Goal: Navigation & Orientation: Find specific page/section

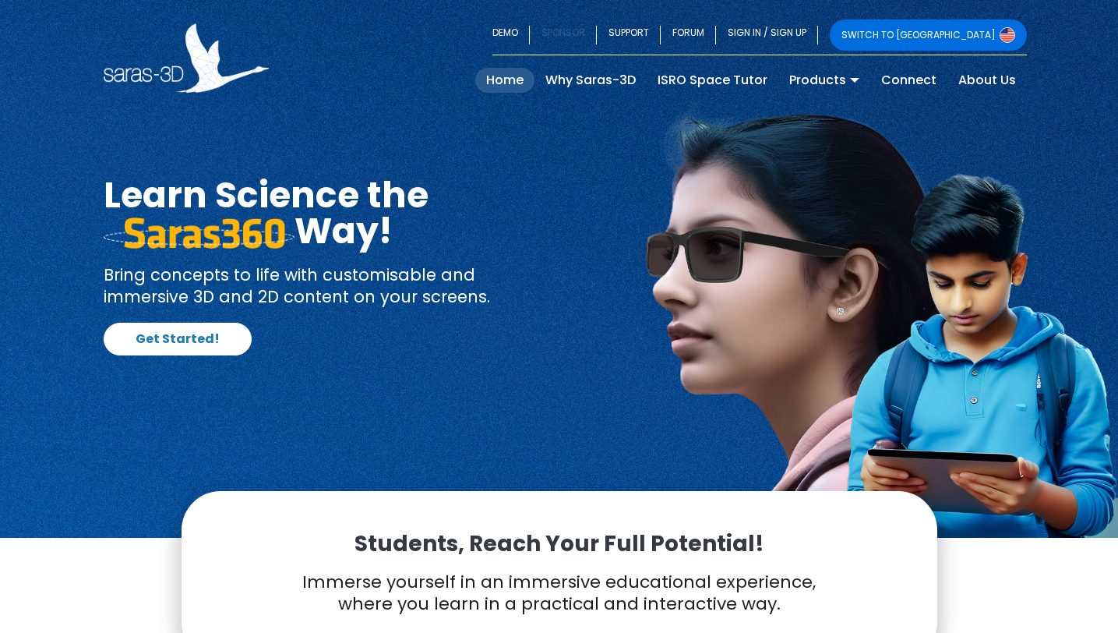
click at [597, 38] on link "SPONSOR" at bounding box center [563, 34] width 67 height 31
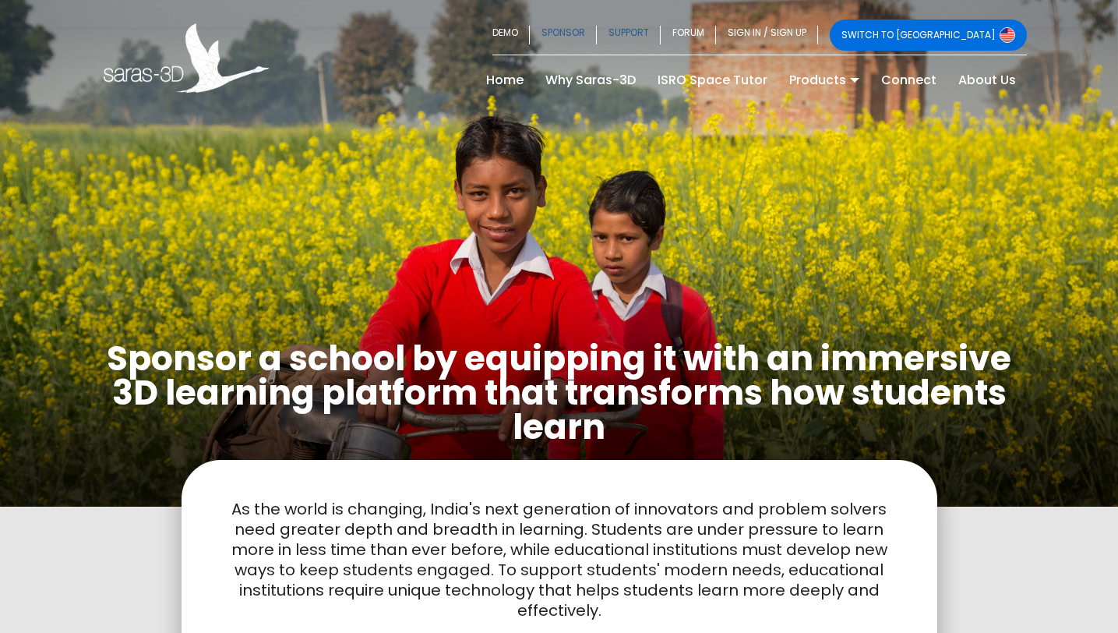
click at [661, 34] on link "SUPPORT" at bounding box center [629, 34] width 64 height 31
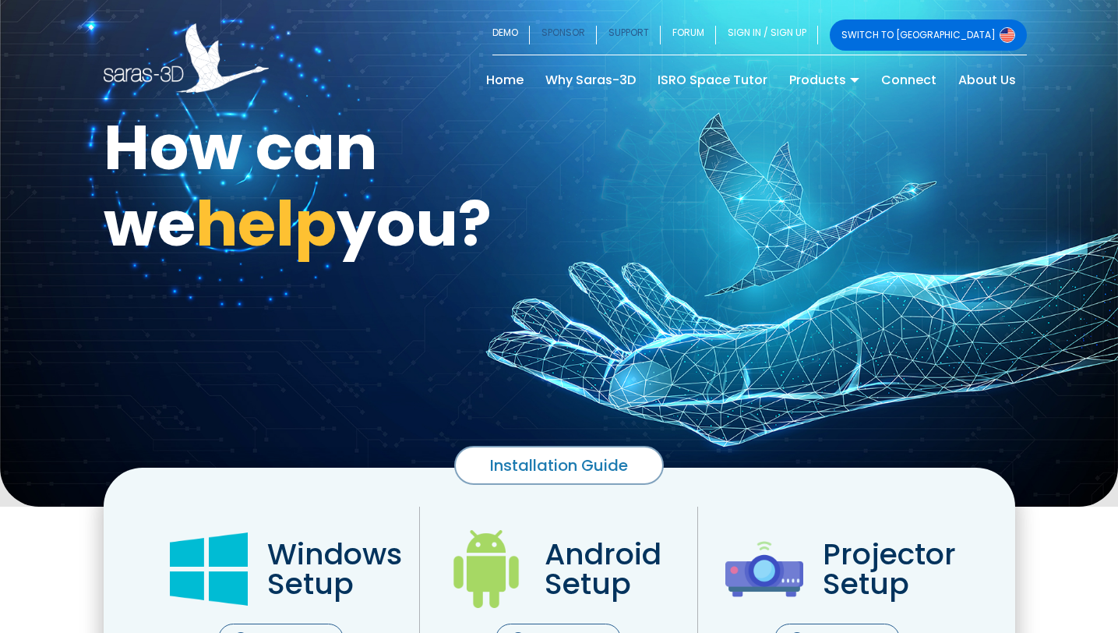
click at [597, 27] on link "SPONSOR" at bounding box center [563, 34] width 67 height 31
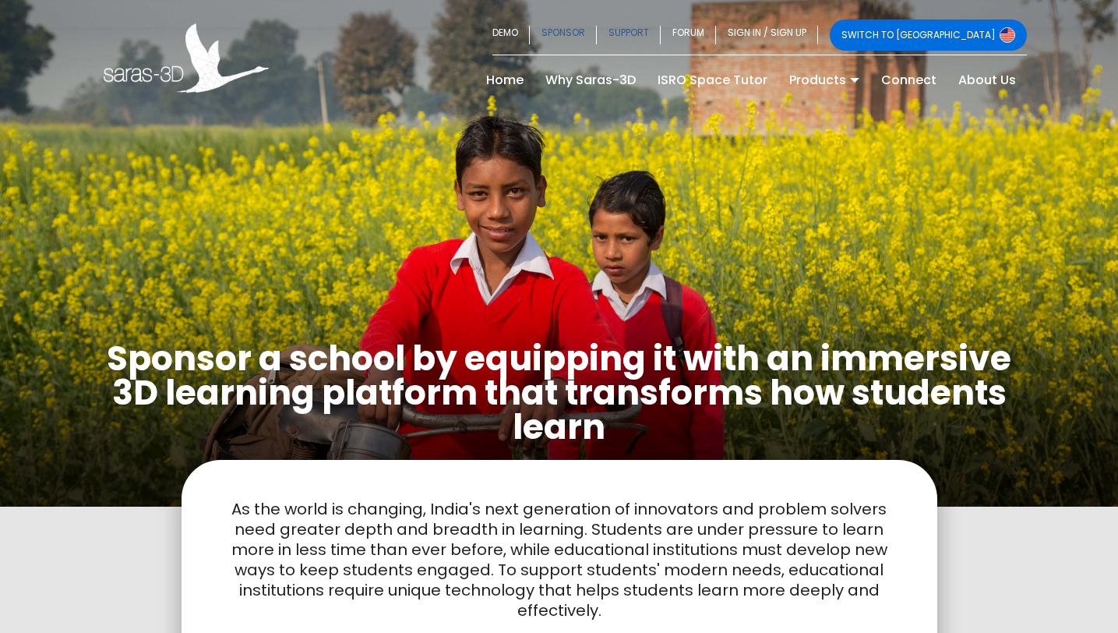
click at [661, 37] on link "SUPPORT" at bounding box center [629, 34] width 64 height 31
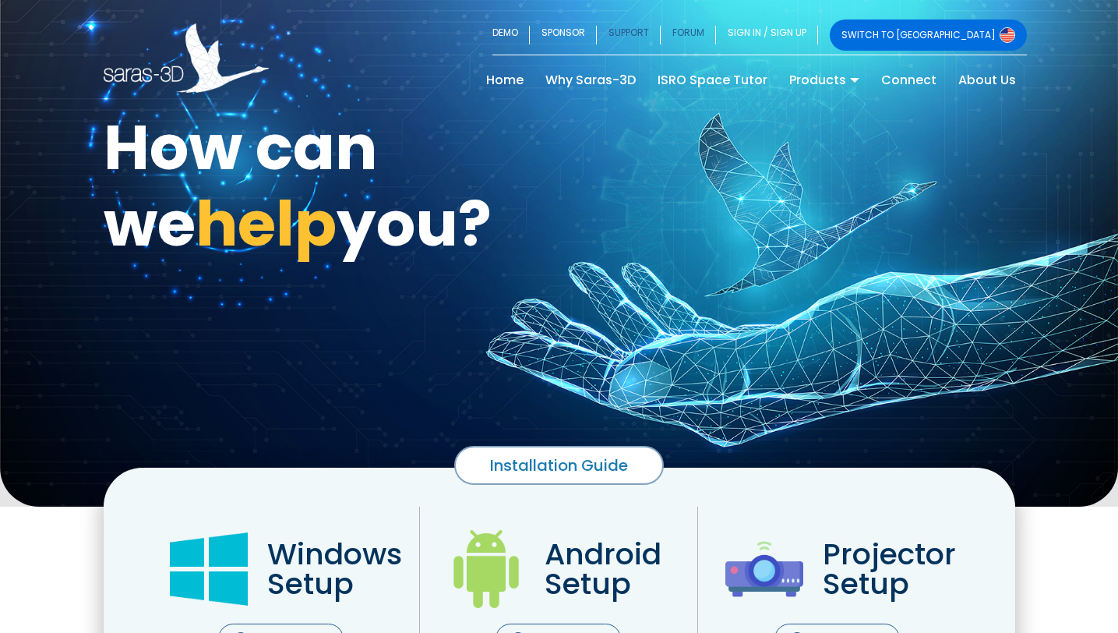
click at [716, 38] on link "FORUM" at bounding box center [688, 34] width 55 height 31
